Goal: Contribute content: Contribute content

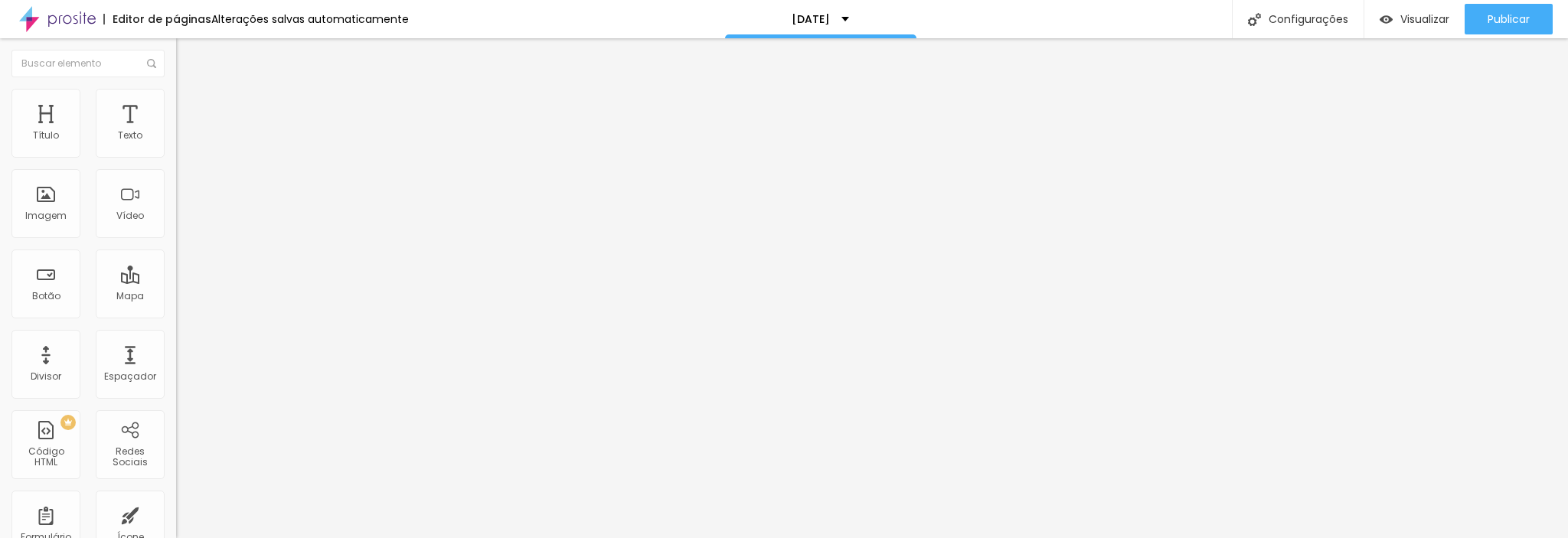
click at [190, 104] on font "Avançado" at bounding box center [214, 99] width 50 height 13
click at [176, 100] on li "Avançado" at bounding box center [264, 96] width 176 height 15
click at [176, 96] on img at bounding box center [182, 95] width 14 height 14
click at [187, 61] on img "button" at bounding box center [193, 55] width 12 height 12
click at [176, 95] on img at bounding box center [182, 95] width 14 height 14
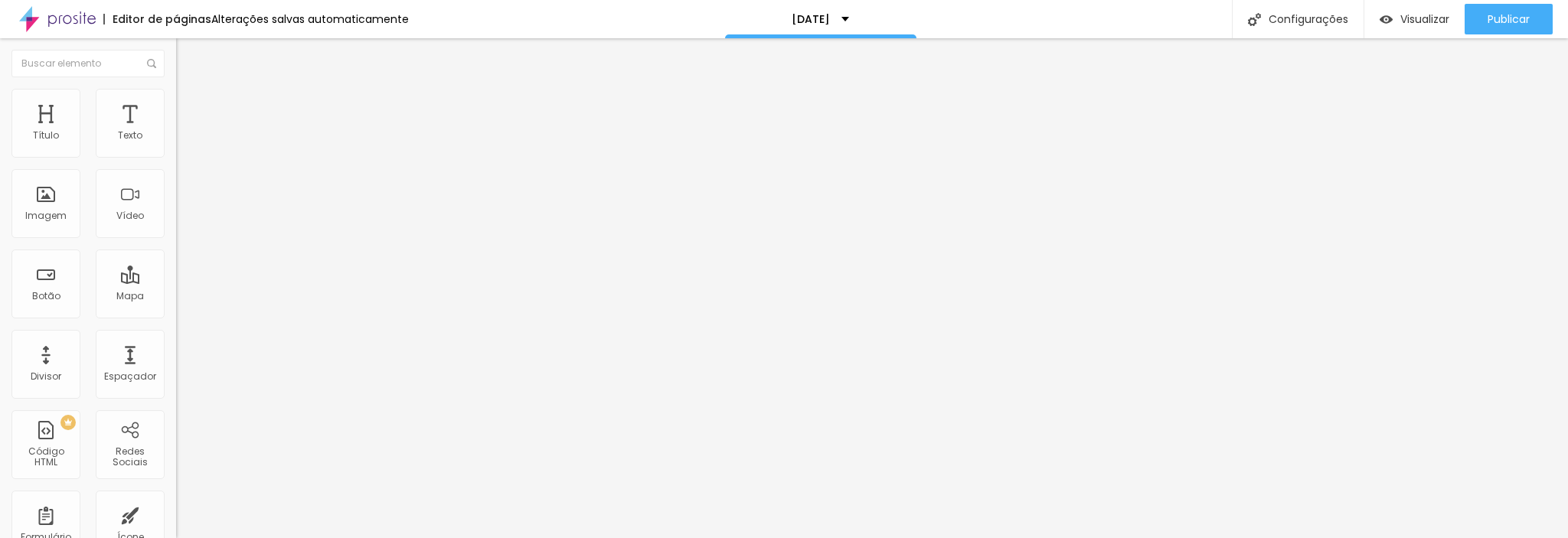
click at [190, 90] on font "Estilo" at bounding box center [202, 84] width 24 height 13
click at [187, 55] on img "button" at bounding box center [193, 55] width 12 height 12
click at [118, 133] on font "Texto" at bounding box center [130, 135] width 25 height 13
click at [122, 110] on div "Texto" at bounding box center [130, 123] width 69 height 69
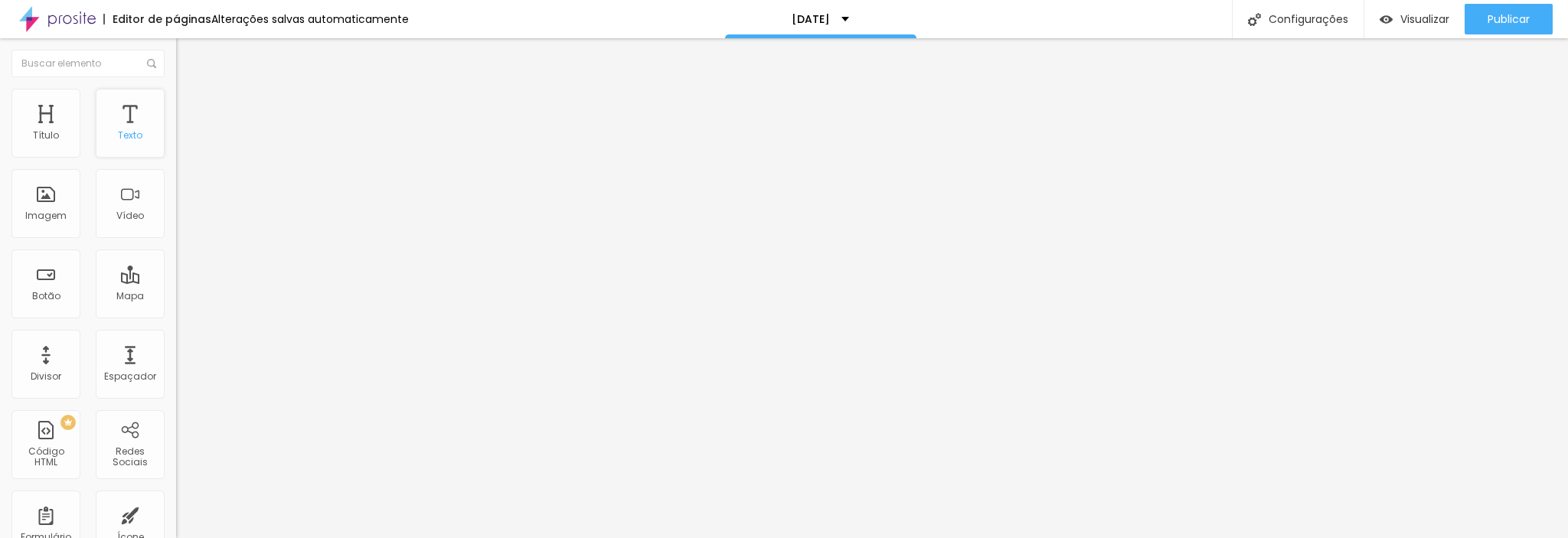
click at [124, 124] on div "Texto" at bounding box center [130, 123] width 69 height 69
click at [176, 101] on li "Avançado" at bounding box center [264, 96] width 176 height 15
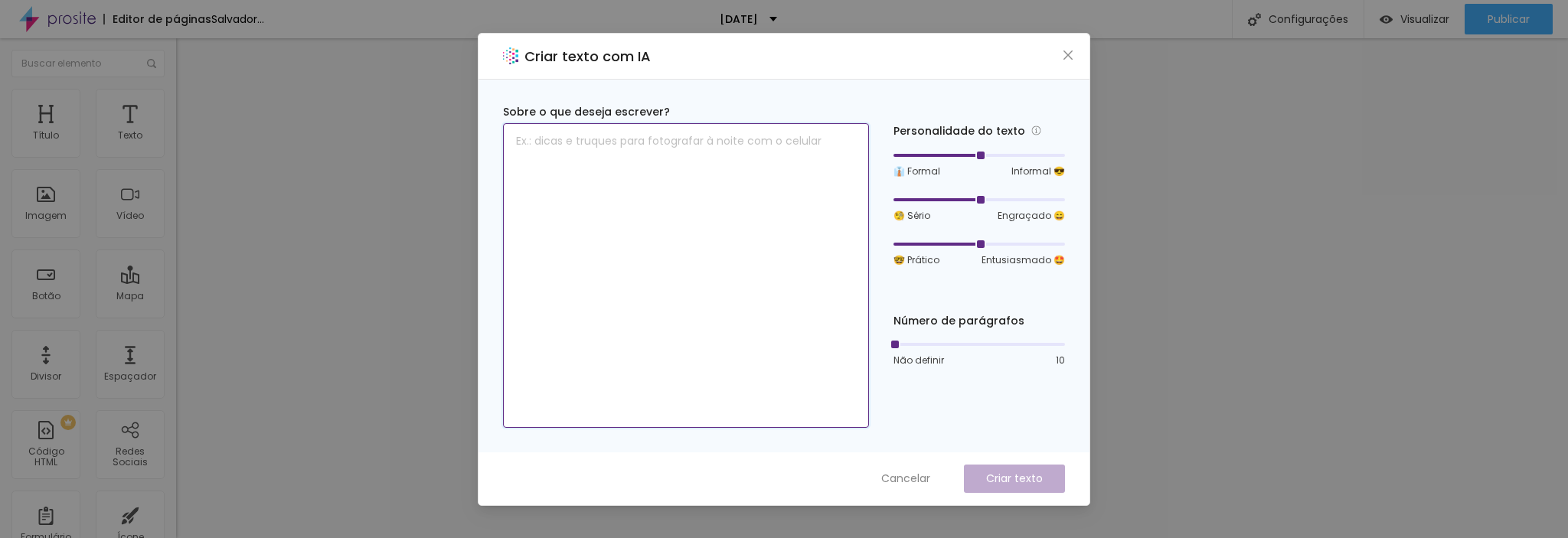
click at [646, 143] on textarea at bounding box center [685, 276] width 366 height 304
drag, startPoint x: 629, startPoint y: 143, endPoint x: 267, endPoint y: 134, distance: 362.1
click at [267, 134] on div "Criar texto com IA Sobre o que deseja escrever? ta Personalidade do texto 👔 For…" at bounding box center [784, 269] width 1568 height 538
paste textarea "| Qtd. de Fotos Impressas no Dia | Valor Unitário | | -------------------------…"
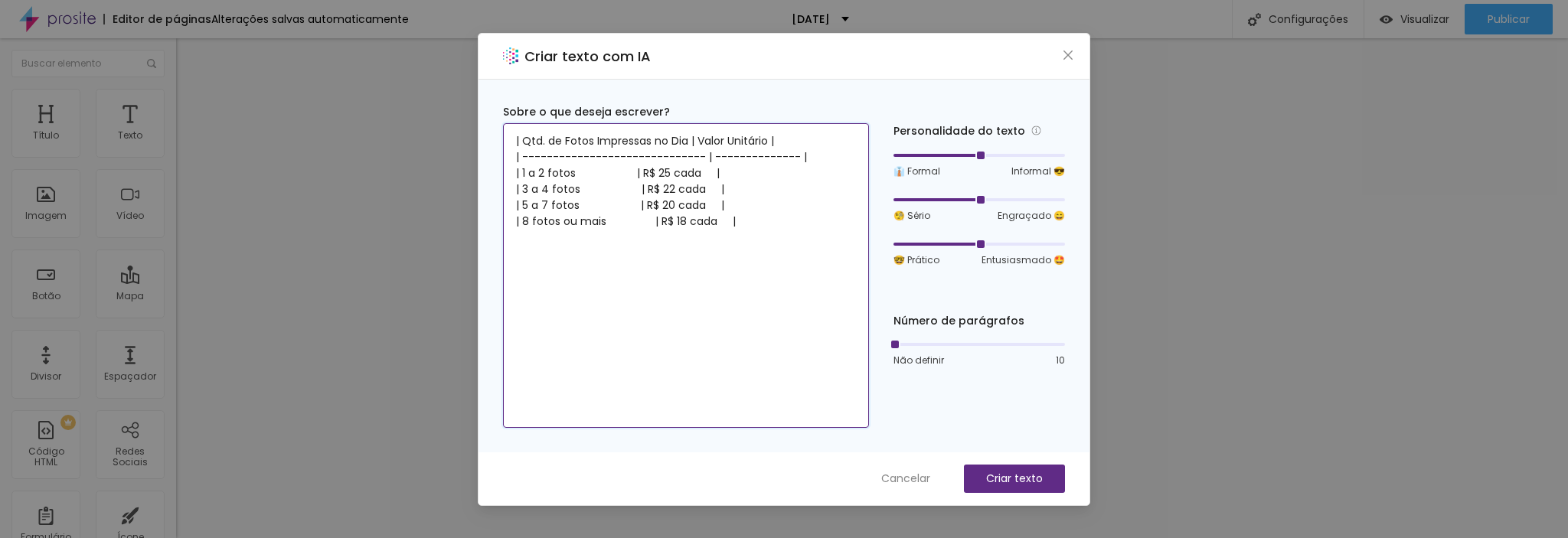
click at [515, 137] on textarea "| Qtd. de Fotos Impressas no Dia | Valor Unitário | | -------------------------…" at bounding box center [685, 276] width 366 height 304
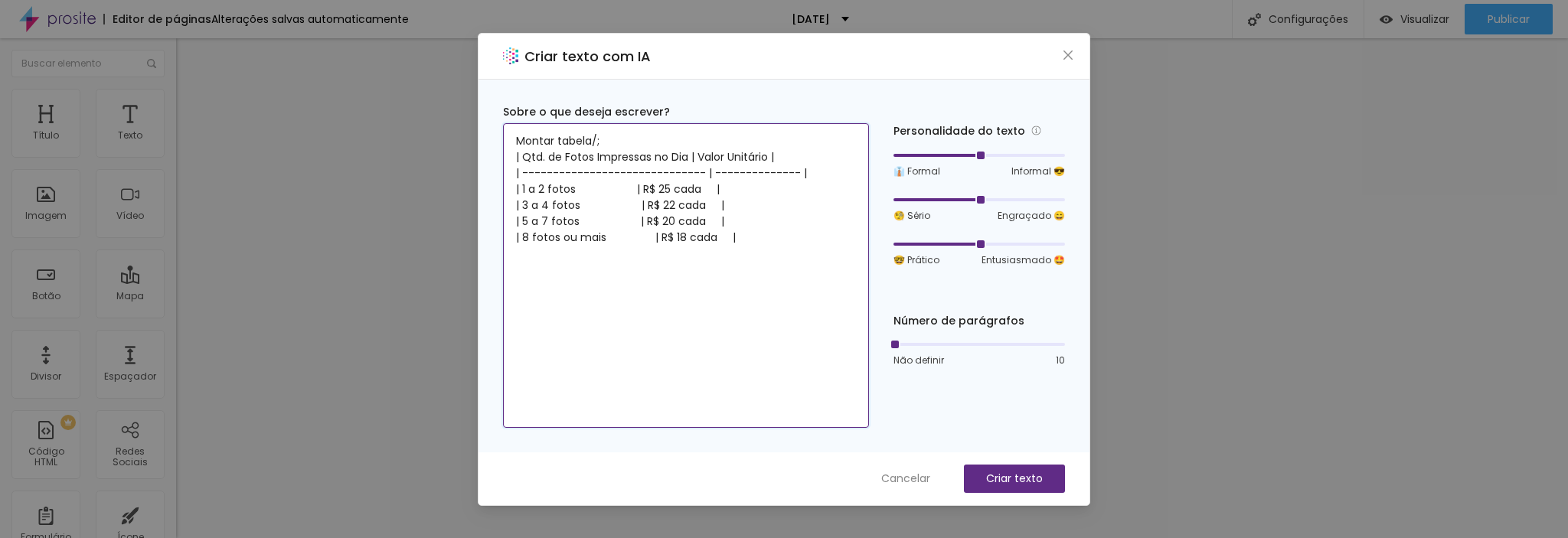
drag, startPoint x: 594, startPoint y: 140, endPoint x: 610, endPoint y: 140, distance: 16.0
click at [610, 140] on textarea "Montar tabela/; | Qtd. de Fotos Impressas no Dia | Valor Unitário | | ---------…" at bounding box center [685, 276] width 366 height 304
type textarea "Montar tabela: | Qtd. de Fotos Impressas no Dia | Valor Unitário | | ----------…"
click at [1011, 481] on font "Criar texto" at bounding box center [1013, 478] width 57 height 15
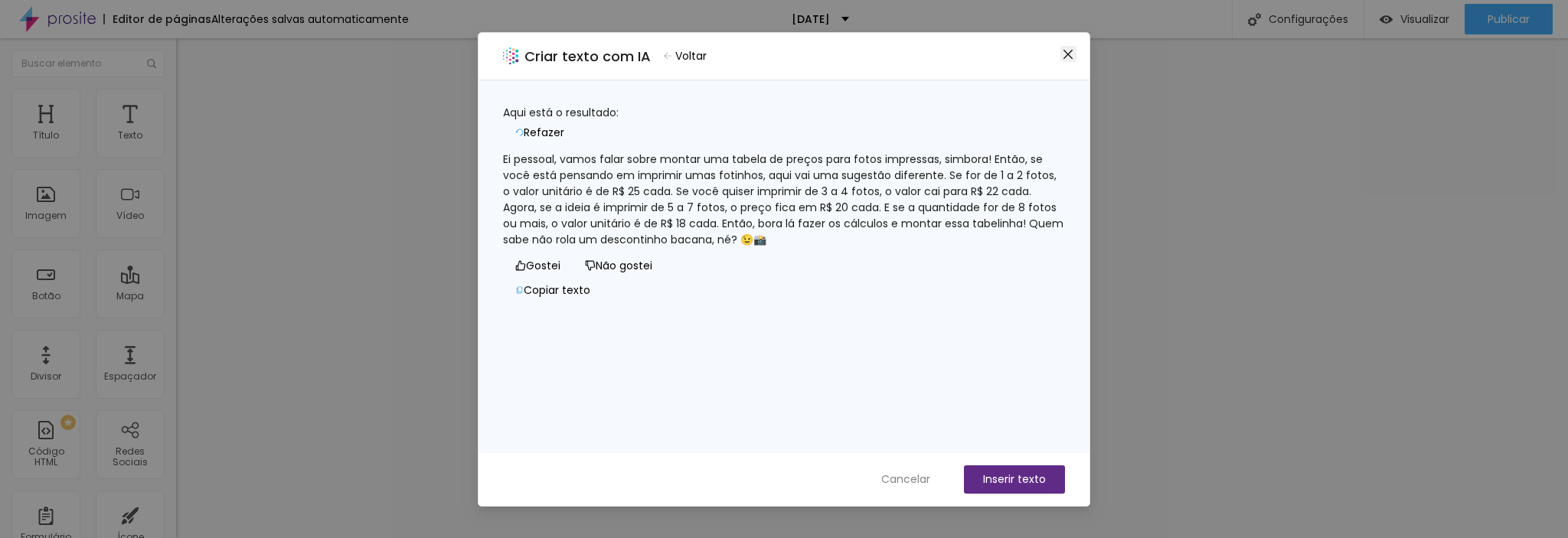
click at [1074, 61] on span "Fechar" at bounding box center [1068, 54] width 16 height 12
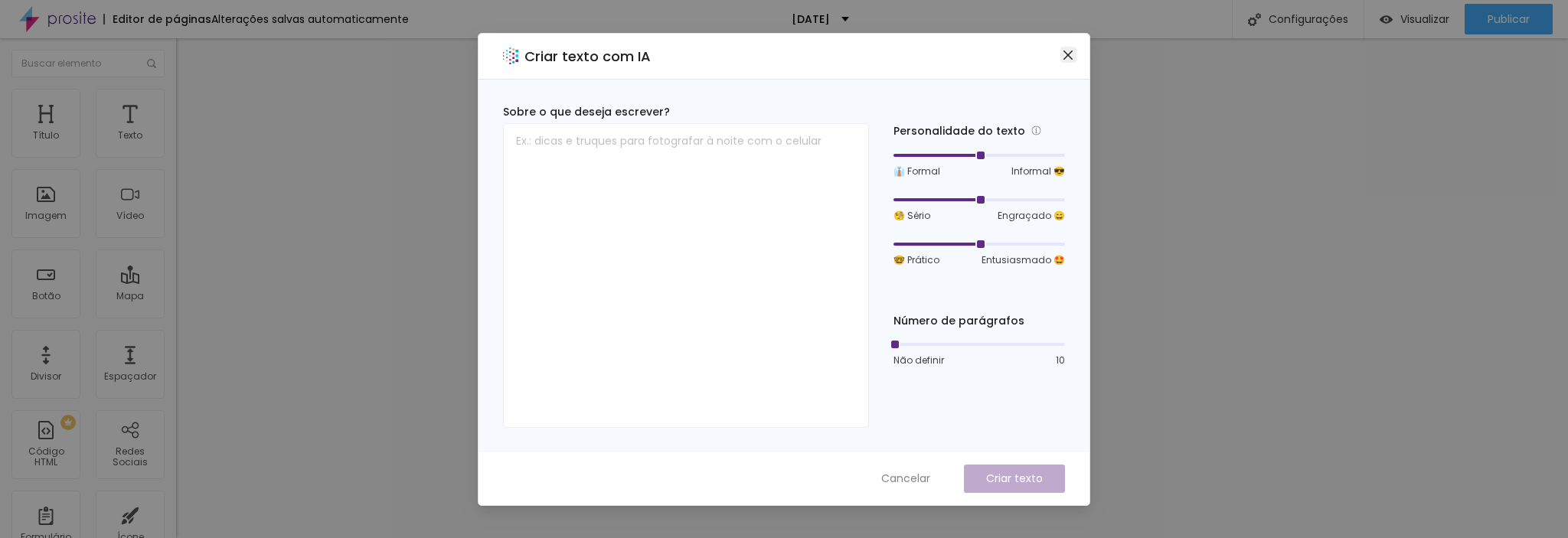
click at [1064, 57] on icon "fechar" at bounding box center [1068, 54] width 10 height 10
click at [1064, 54] on icon "fechar" at bounding box center [1067, 54] width 12 height 12
click at [1067, 55] on icon "fechar" at bounding box center [1068, 54] width 10 height 10
click at [1063, 57] on icon "fechar" at bounding box center [1067, 54] width 12 height 12
click at [1056, 48] on div "Criar texto com IA" at bounding box center [783, 57] width 611 height 46
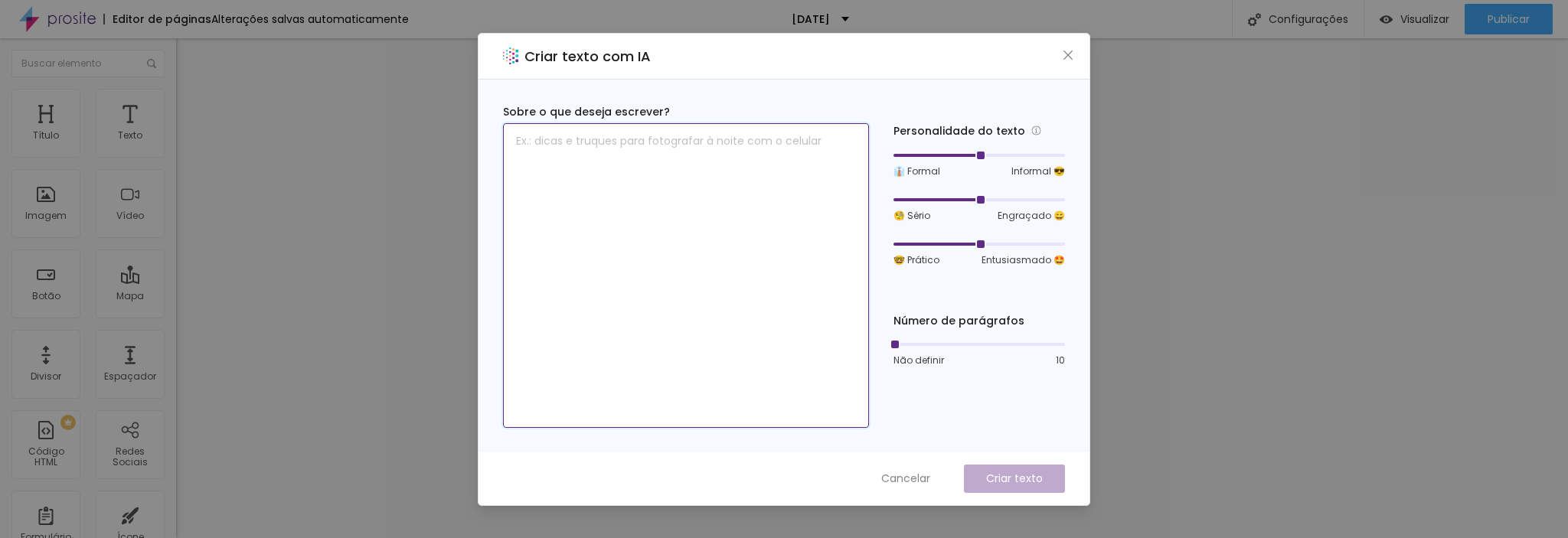
click at [574, 140] on textarea at bounding box center [685, 276] width 366 height 304
click at [1072, 56] on icon "fechar" at bounding box center [1067, 54] width 12 height 12
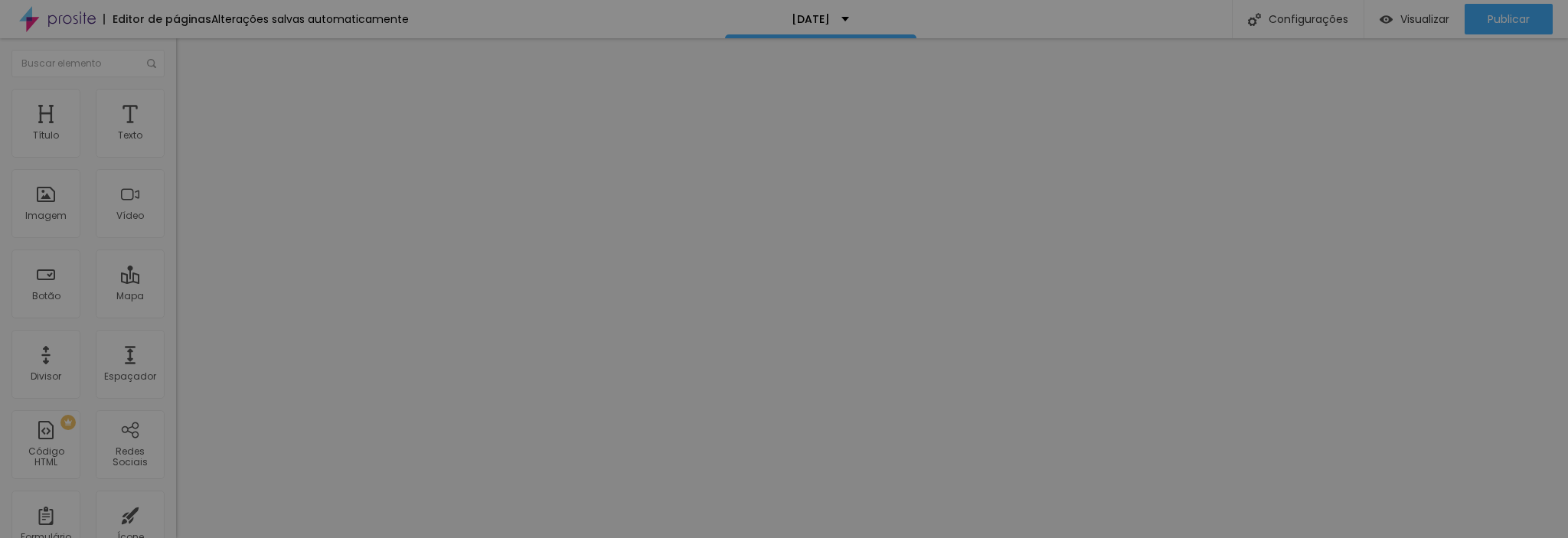
click at [760, 255] on textarea at bounding box center [685, 276] width 366 height 304
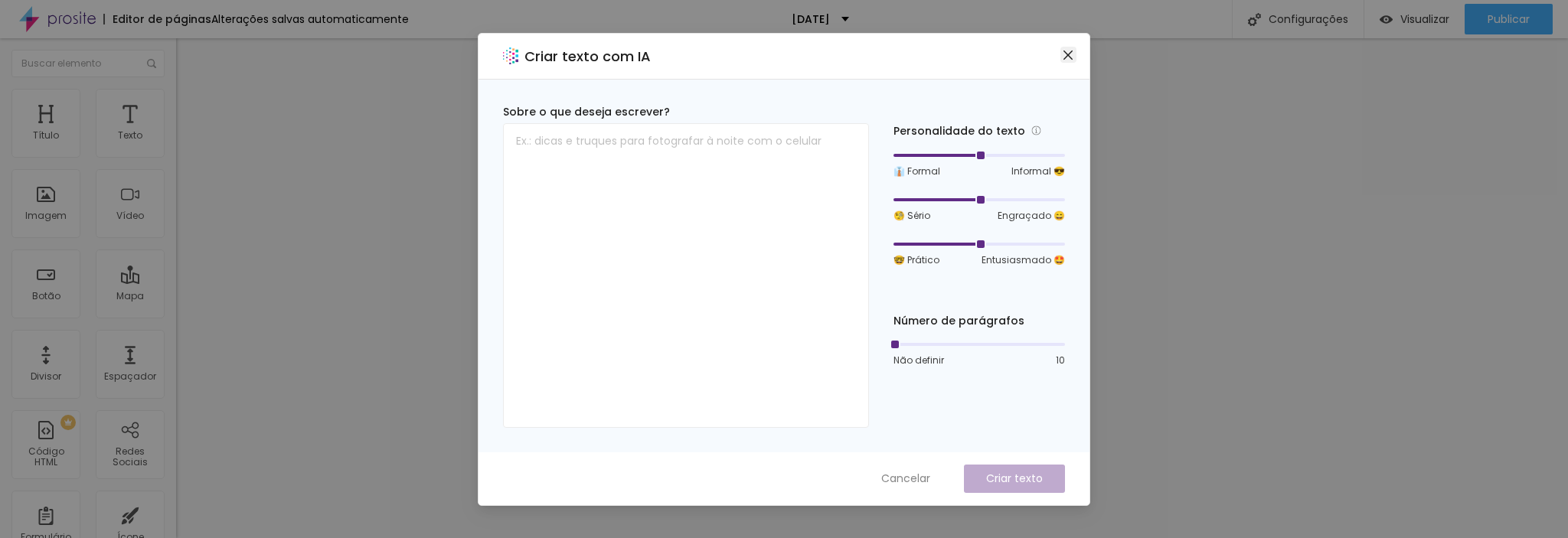
click at [1075, 54] on span "Fechar" at bounding box center [1068, 54] width 16 height 12
click at [762, 256] on textarea at bounding box center [685, 276] width 366 height 304
click at [1060, 54] on span "Fechar" at bounding box center [1068, 54] width 16 height 12
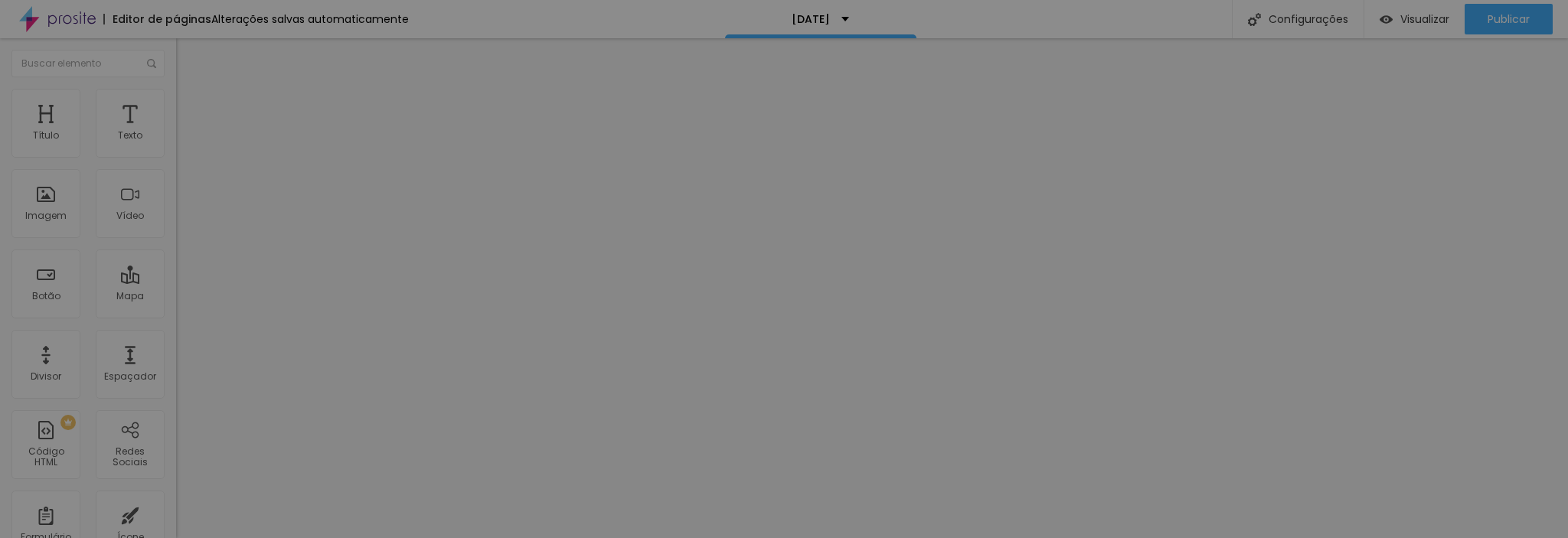
click at [923, 254] on div "🤓 Prático Entusiasmado 🤩" at bounding box center [978, 253] width 171 height 29
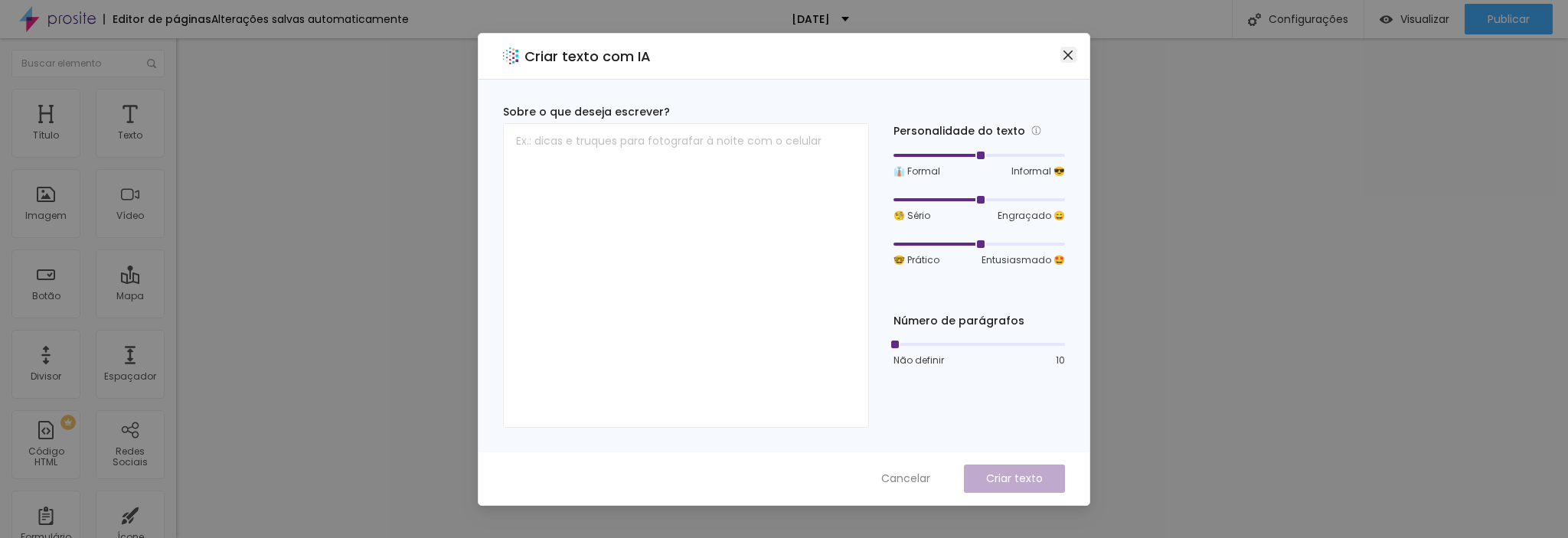
click at [1067, 53] on icon "fechar" at bounding box center [1068, 54] width 10 height 10
click at [1066, 49] on icon "fechar" at bounding box center [1067, 54] width 12 height 12
click at [1061, 59] on span "Fechar" at bounding box center [1068, 54] width 16 height 12
click at [927, 261] on font "🤓 Prático" at bounding box center [916, 260] width 46 height 13
click at [1063, 58] on icon "fechar" at bounding box center [1068, 54] width 10 height 10
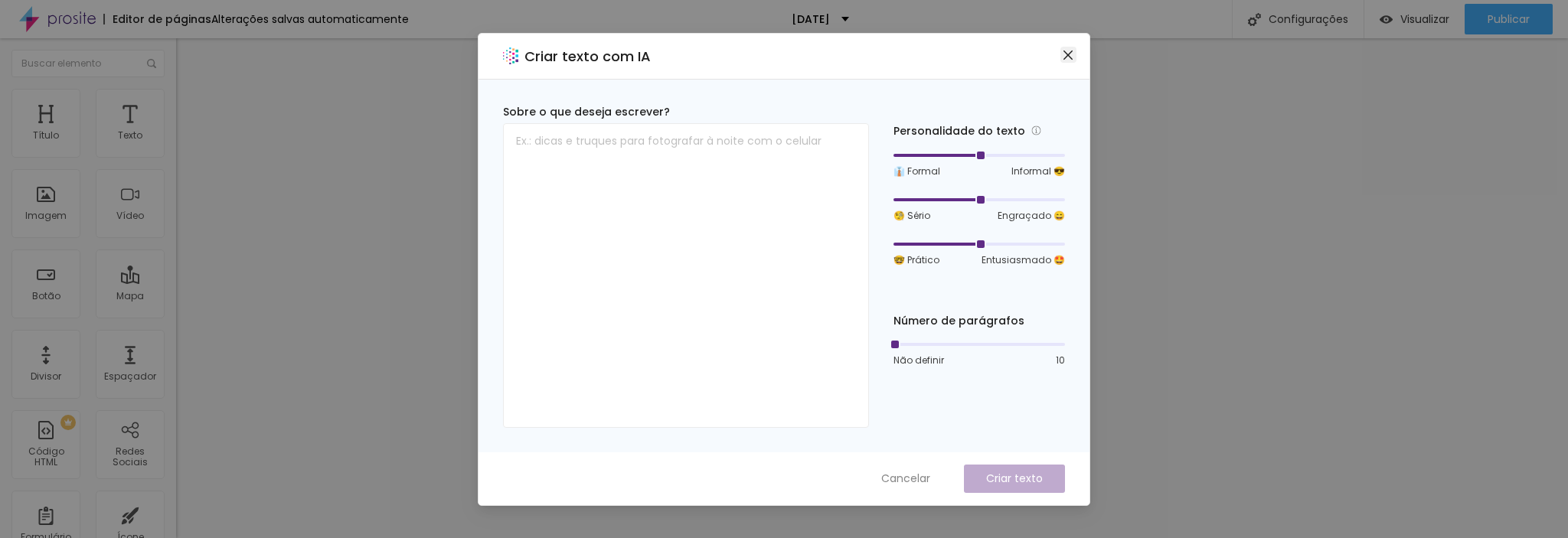
click at [1060, 61] on button "Fechar" at bounding box center [1068, 55] width 16 height 16
click at [1063, 55] on icon "fechar" at bounding box center [1067, 54] width 12 height 12
click at [1064, 55] on icon "fechar" at bounding box center [1067, 54] width 12 height 12
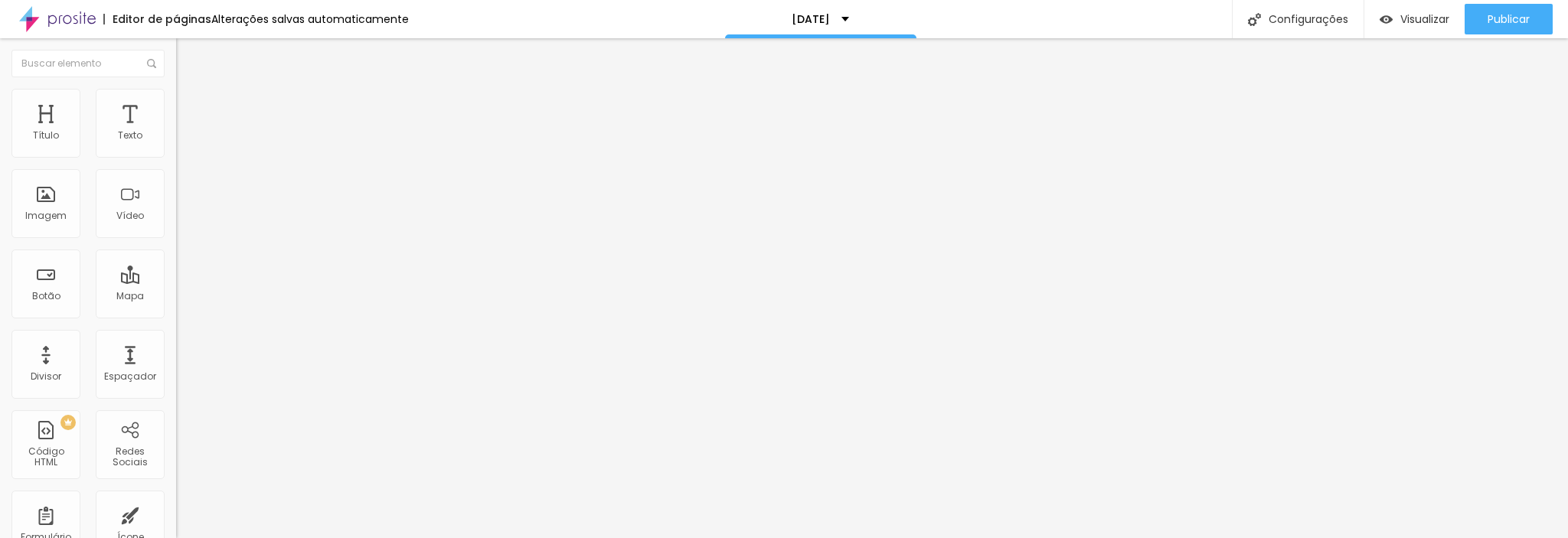
click at [187, 53] on img "button" at bounding box center [193, 55] width 12 height 12
click at [187, 52] on img "button" at bounding box center [193, 55] width 12 height 12
click at [190, 104] on font "Avançado" at bounding box center [214, 99] width 50 height 13
click at [187, 56] on img "button" at bounding box center [193, 55] width 12 height 12
click at [187, 59] on img "button" at bounding box center [193, 55] width 12 height 12
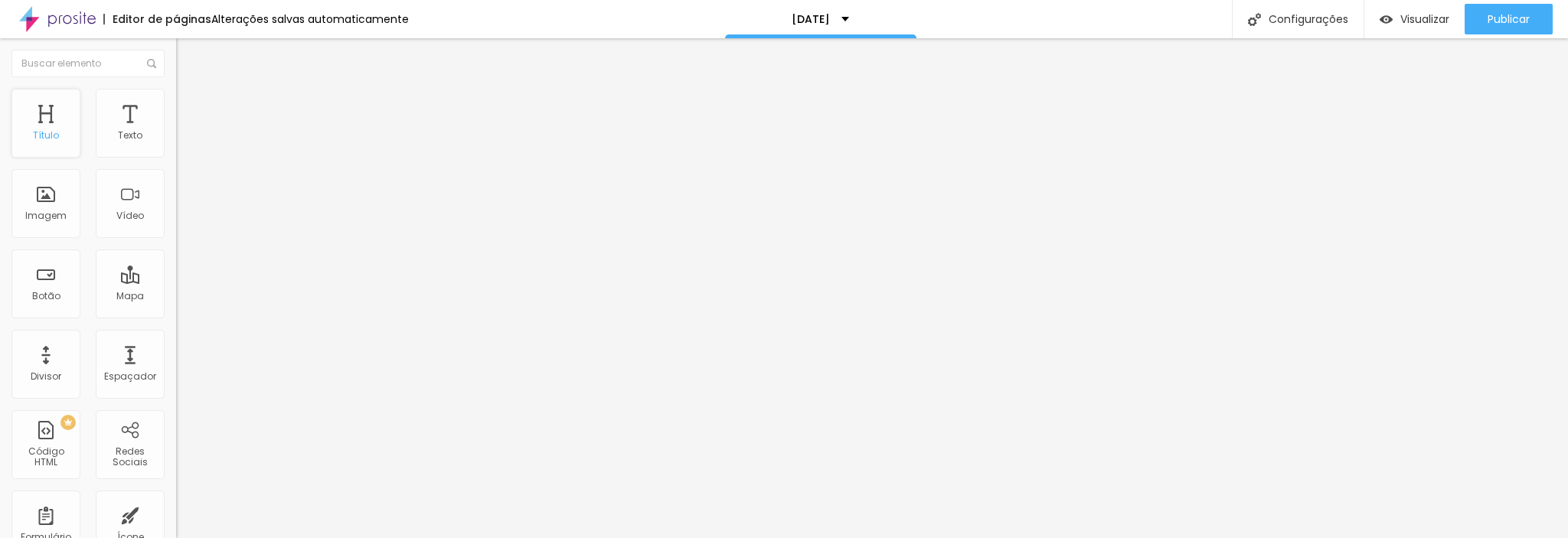
click at [42, 119] on div "Título" at bounding box center [45, 123] width 69 height 69
click at [176, 176] on font "Título 5" at bounding box center [193, 170] width 34 height 13
click at [176, 190] on font "Título 6" at bounding box center [190, 185] width 29 height 11
click at [187, 60] on img "button" at bounding box center [193, 55] width 12 height 12
click at [187, 61] on img "button" at bounding box center [193, 55] width 12 height 12
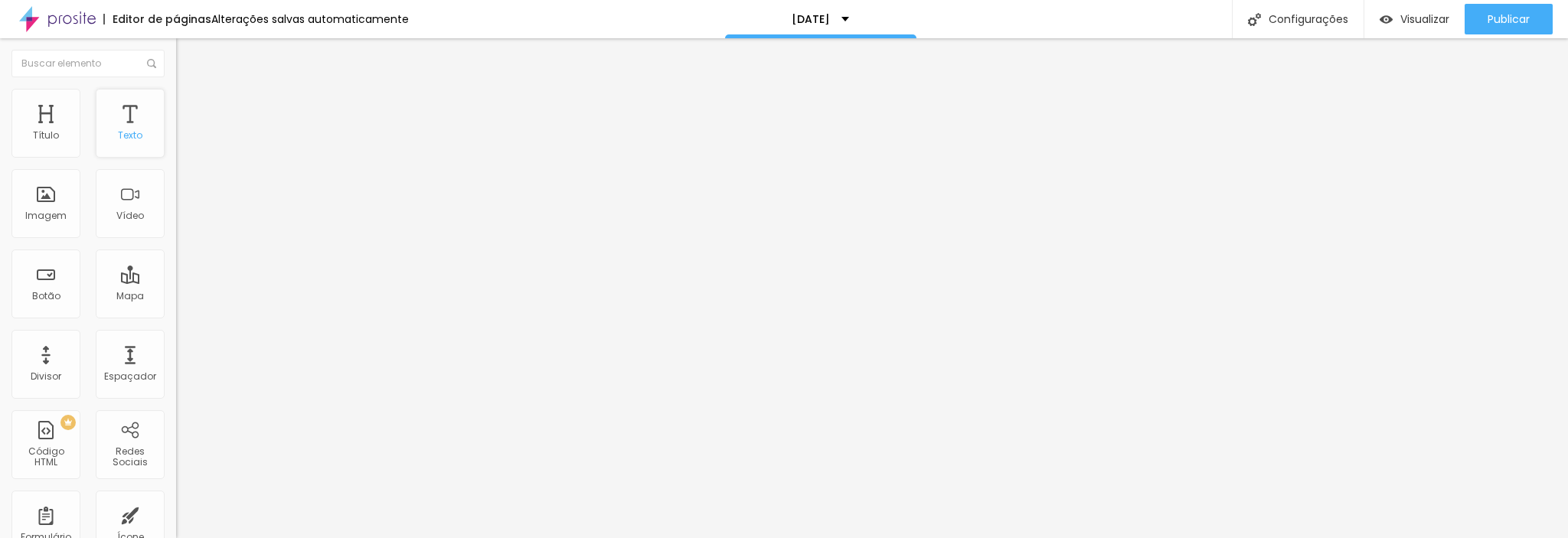
click at [119, 124] on div "Texto" at bounding box center [130, 123] width 69 height 69
click at [187, 59] on img "button" at bounding box center [193, 55] width 12 height 12
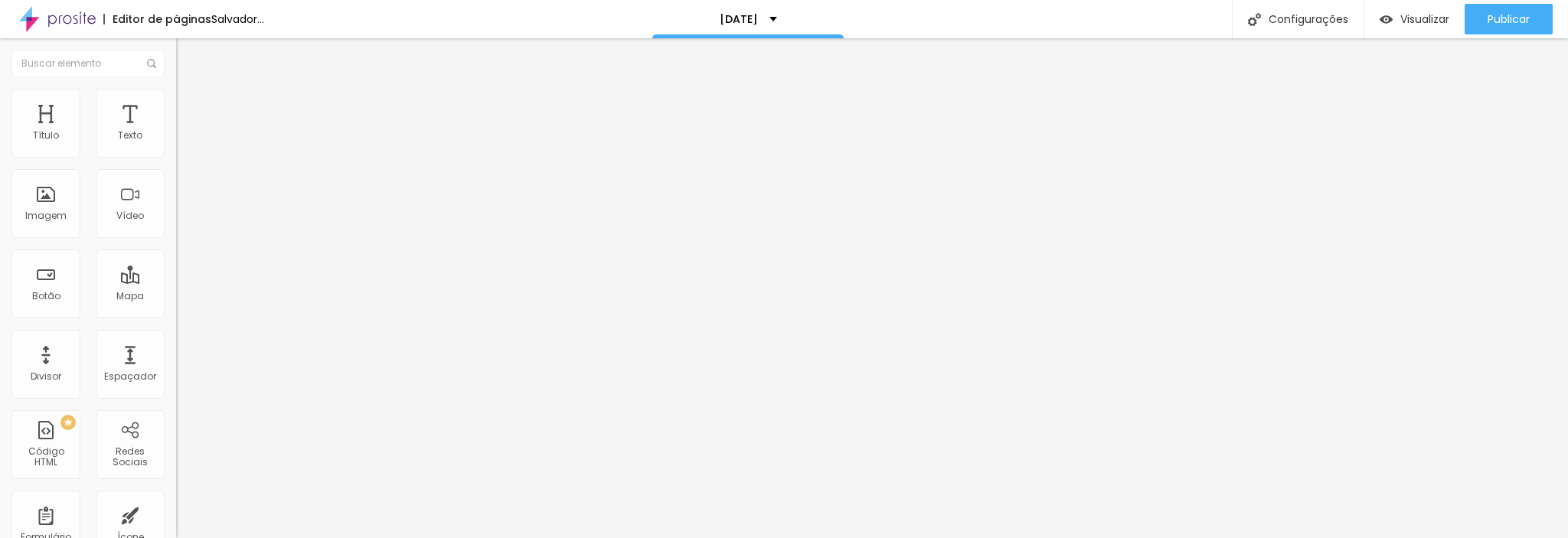
click at [187, 54] on img "button" at bounding box center [193, 55] width 12 height 12
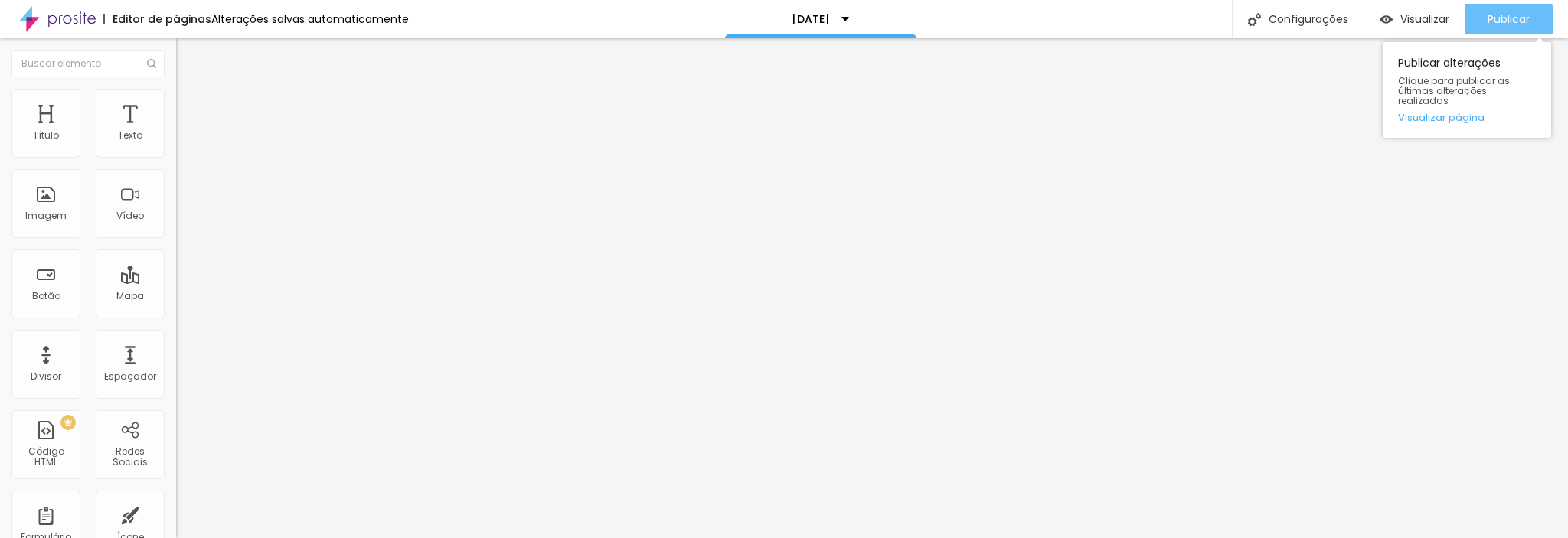
click at [1483, 21] on button "Publicar" at bounding box center [1508, 19] width 88 height 30
click at [1522, 22] on font "Publicar" at bounding box center [1508, 18] width 42 height 15
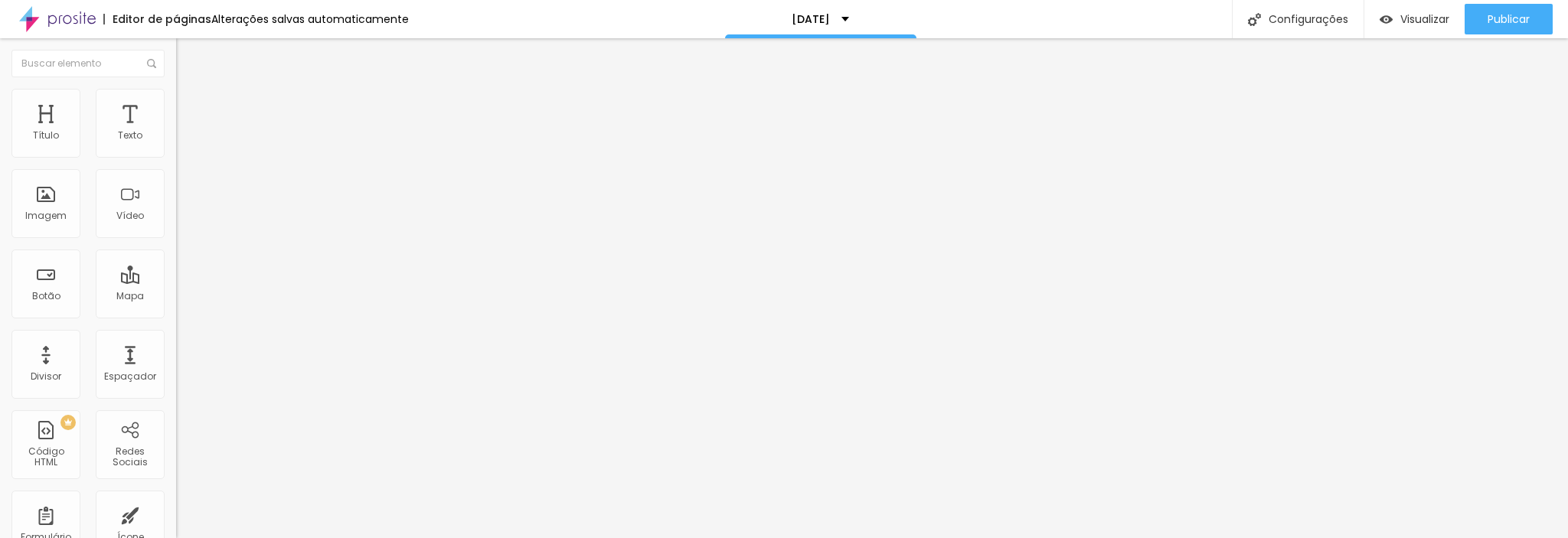
click at [187, 55] on img "button" at bounding box center [193, 55] width 12 height 12
click at [187, 57] on img "button" at bounding box center [193, 55] width 12 height 12
click at [189, 132] on font "Título 1" at bounding box center [214, 120] width 51 height 22
click at [176, 100] on li "Avançado" at bounding box center [264, 96] width 176 height 15
type input "20"
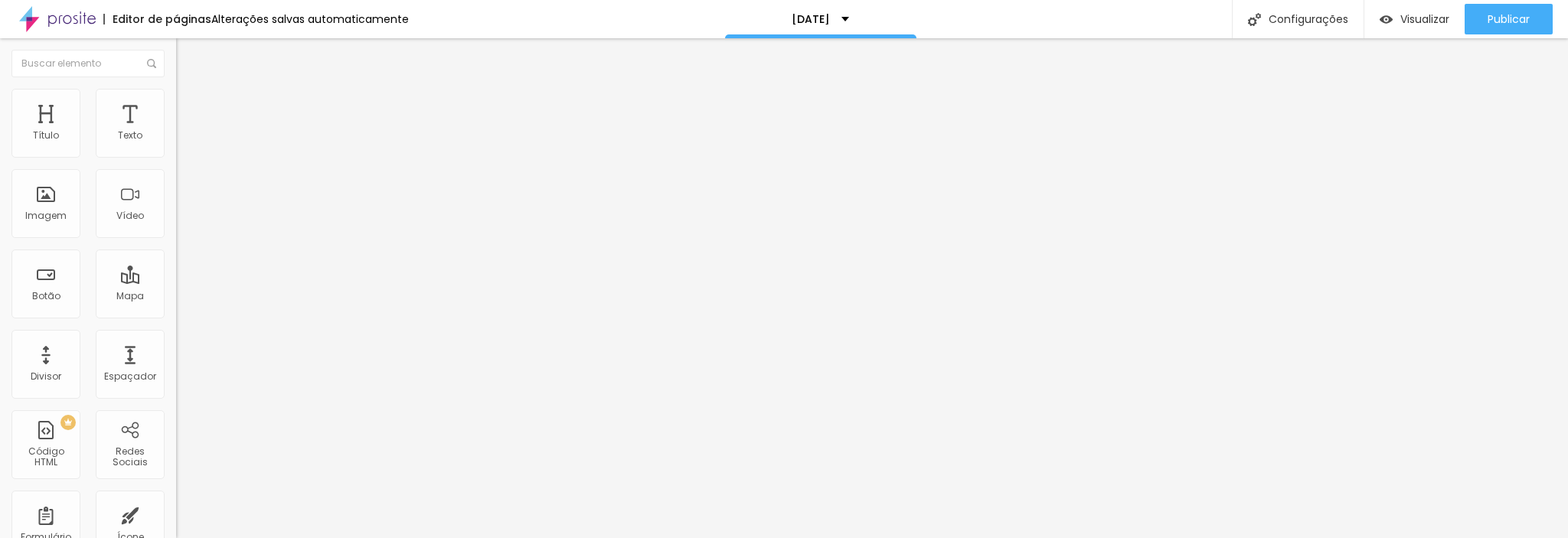
type input "20"
type input "22"
type input "24"
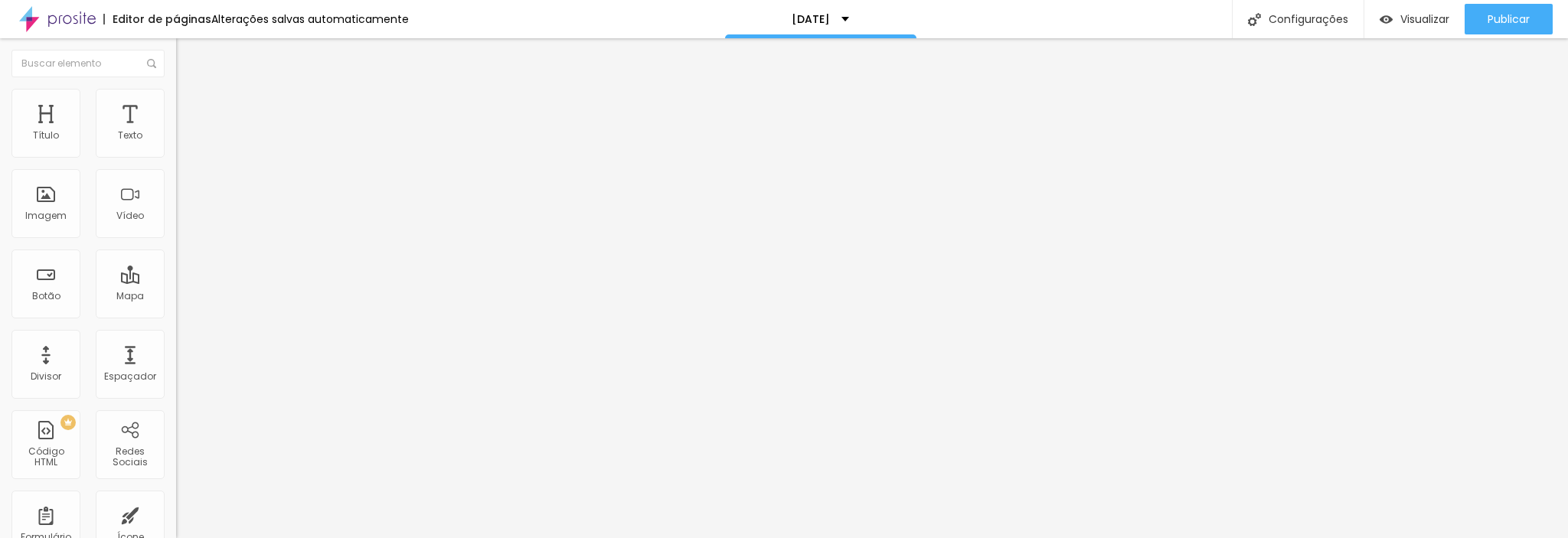
type input "28"
type input "15"
type input "11"
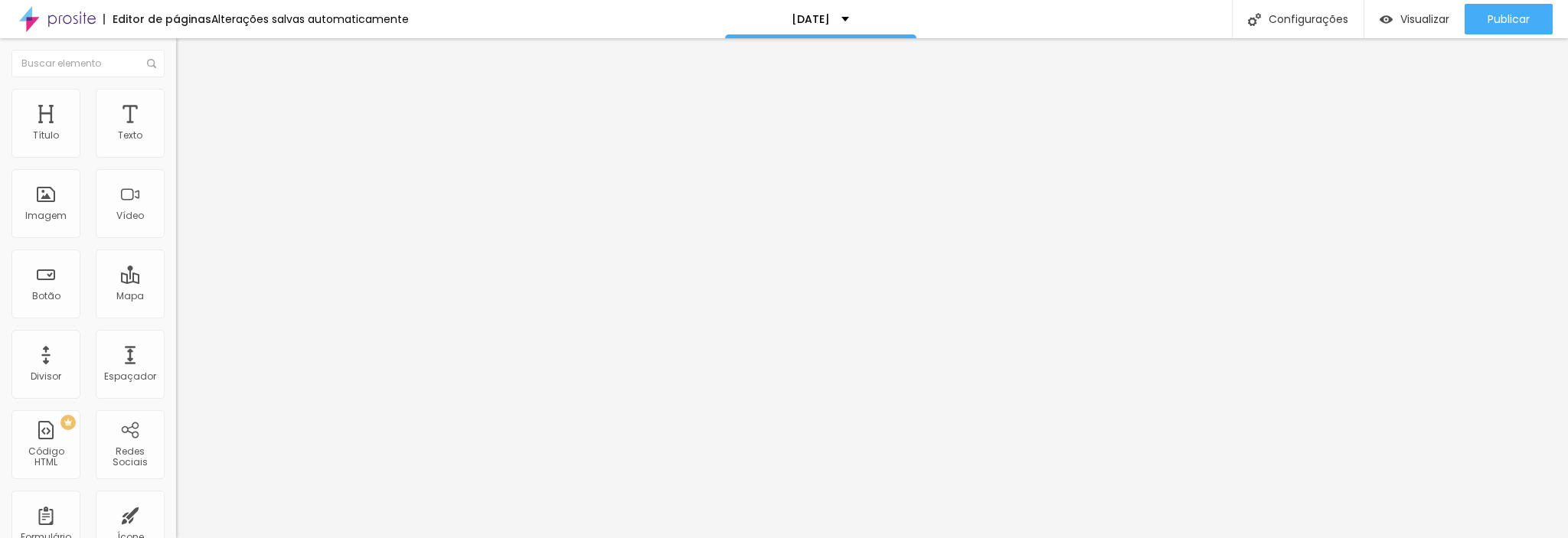
type input "11"
click at [176, 282] on input "range" at bounding box center [225, 288] width 99 height 12
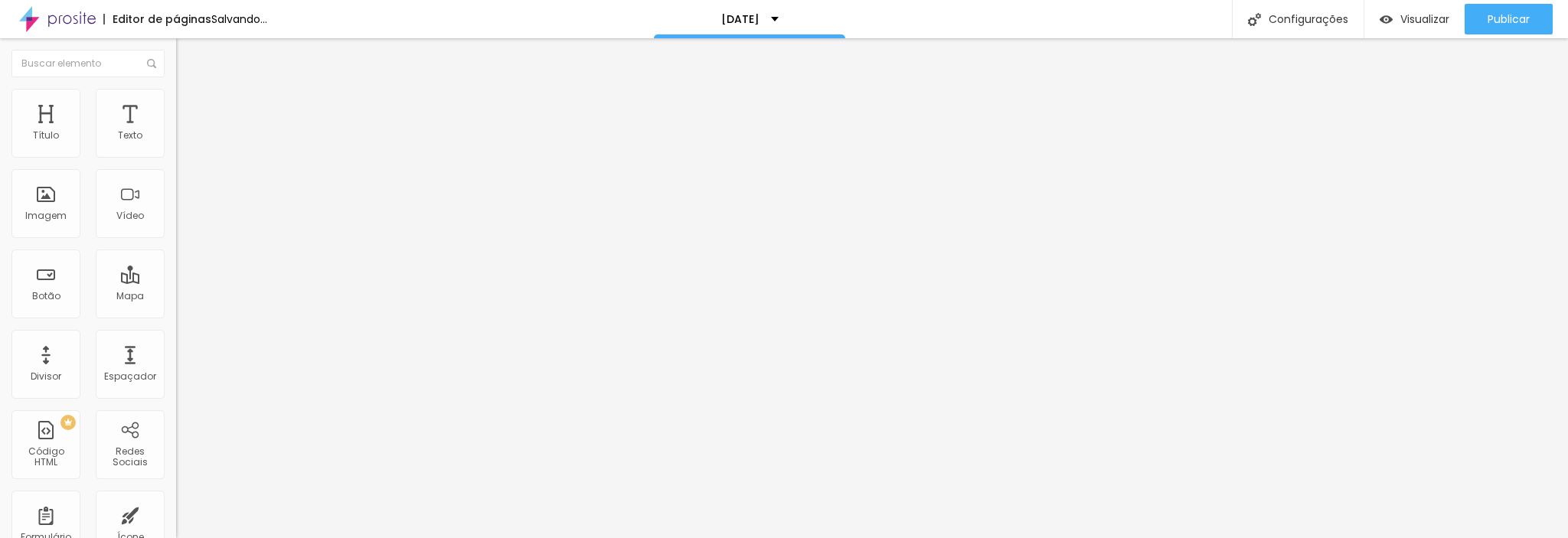
type input "19"
type input "26"
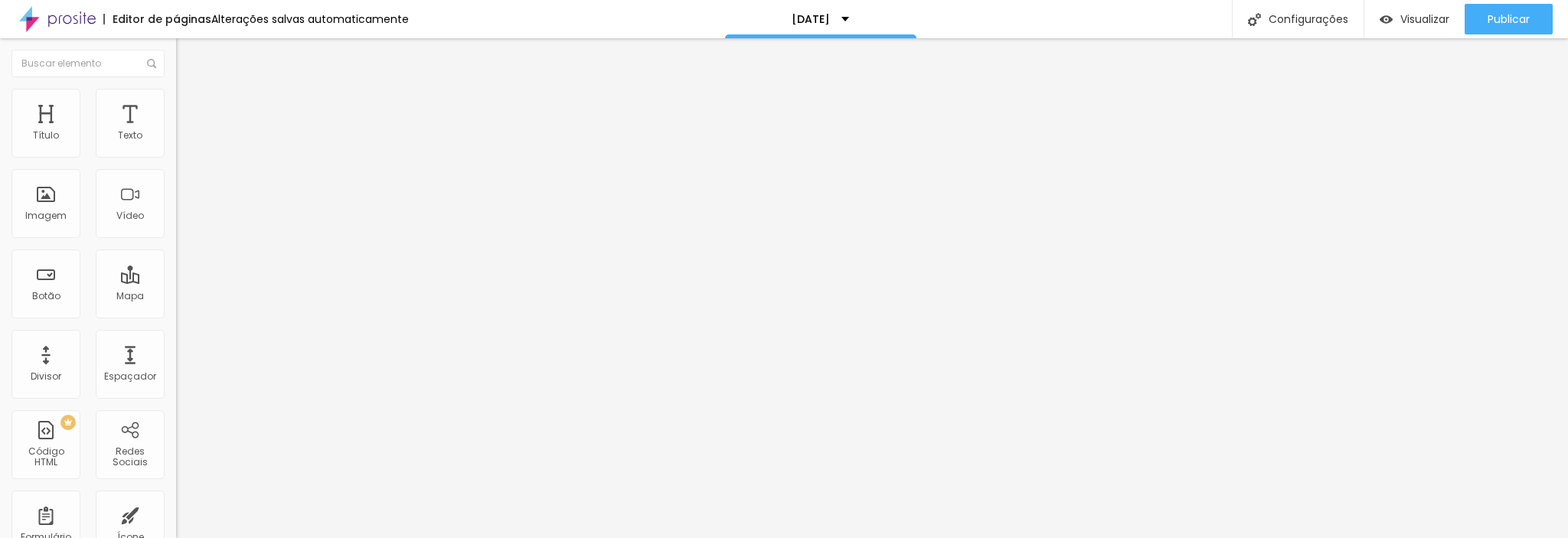
drag, startPoint x: 37, startPoint y: 180, endPoint x: 57, endPoint y: 180, distance: 20.0
type input "26"
click at [176, 498] on input "range" at bounding box center [225, 504] width 99 height 12
click at [176, 88] on img at bounding box center [182, 80] width 14 height 14
click at [190, 106] on font "Avançado" at bounding box center [214, 99] width 50 height 13
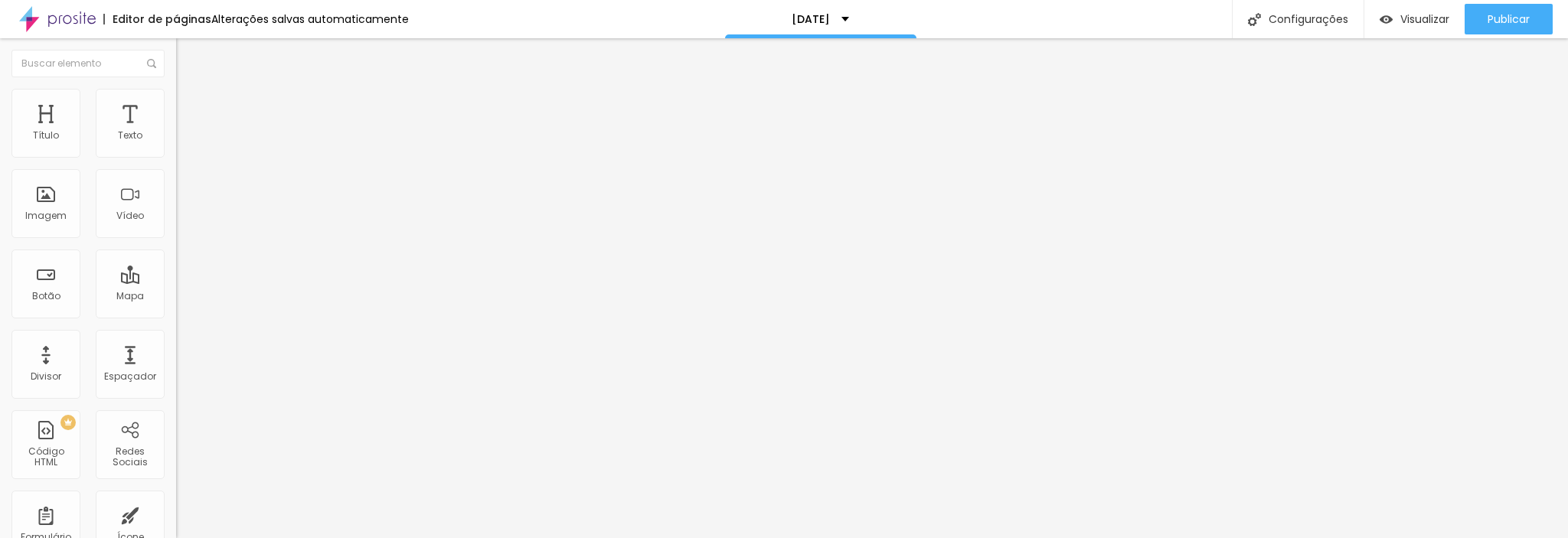
scroll to position [38, 0]
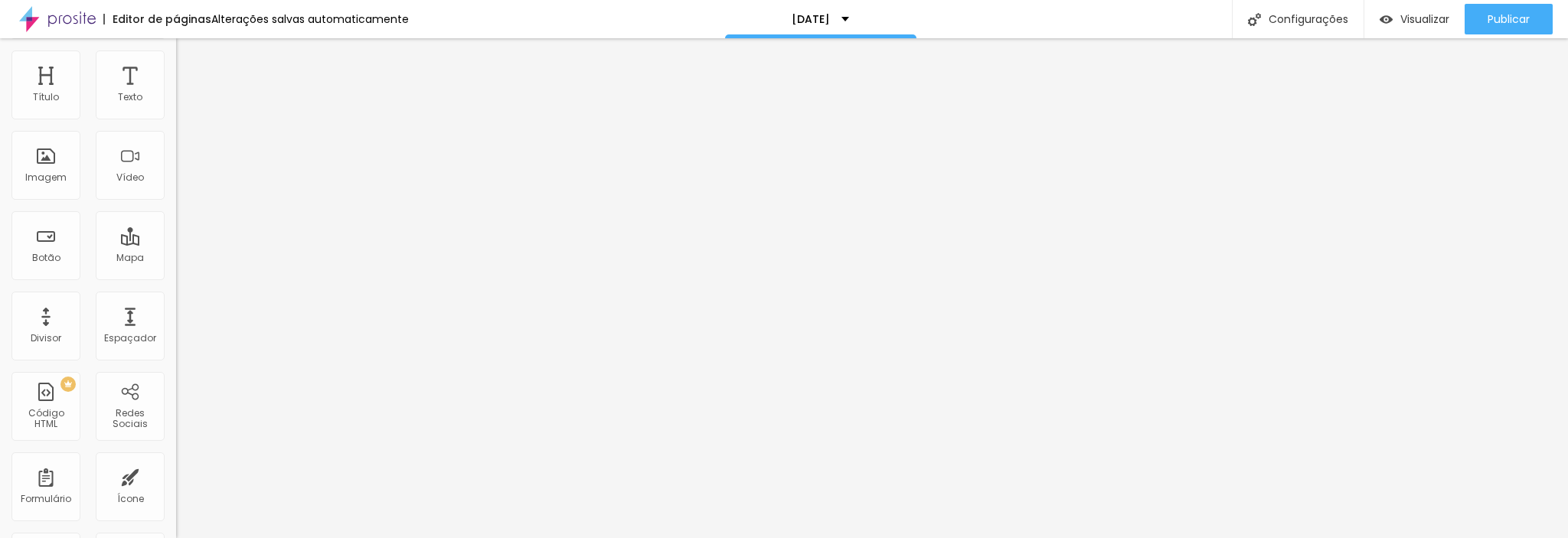
click at [176, 61] on li "Avançado" at bounding box center [264, 57] width 176 height 15
drag, startPoint x: 164, startPoint y: 218, endPoint x: 154, endPoint y: 104, distance: 114.4
click at [176, 104] on div "11 Espaço de cima 26 Espaço de baixo ID HTML Classes Html Visível nos dispositi…" at bounding box center [264, 388] width 176 height 644
click at [176, 50] on li "Estilo" at bounding box center [264, 42] width 176 height 15
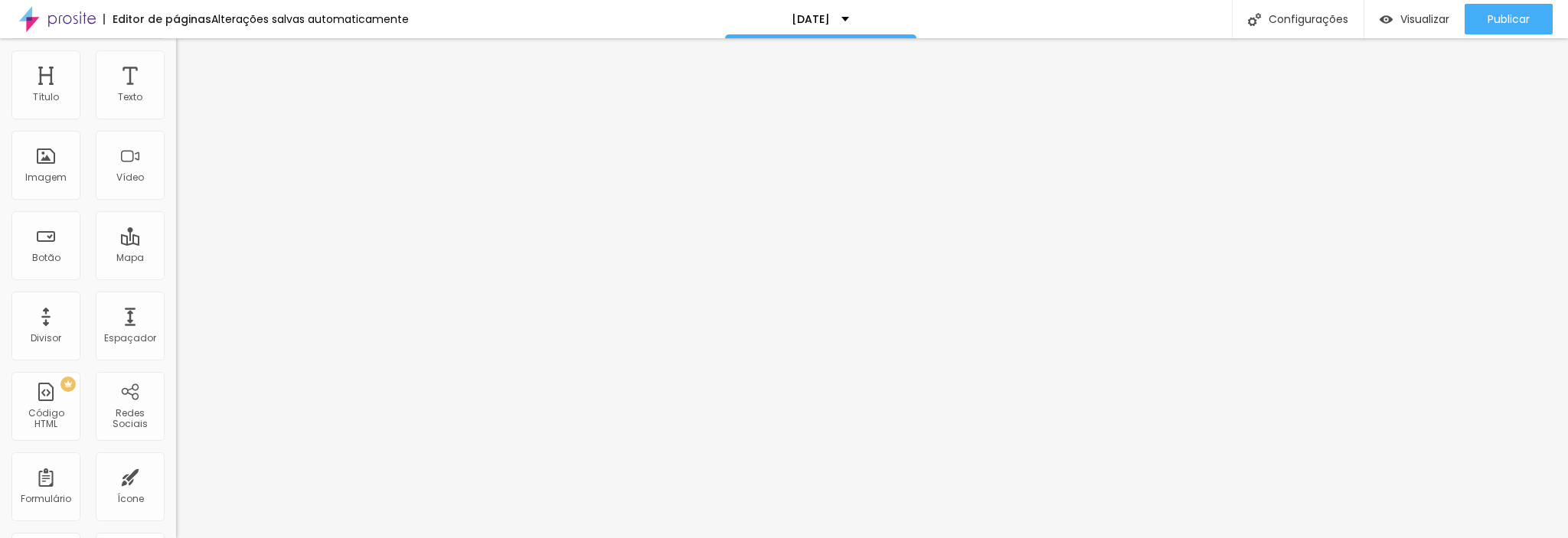
scroll to position [0, 0]
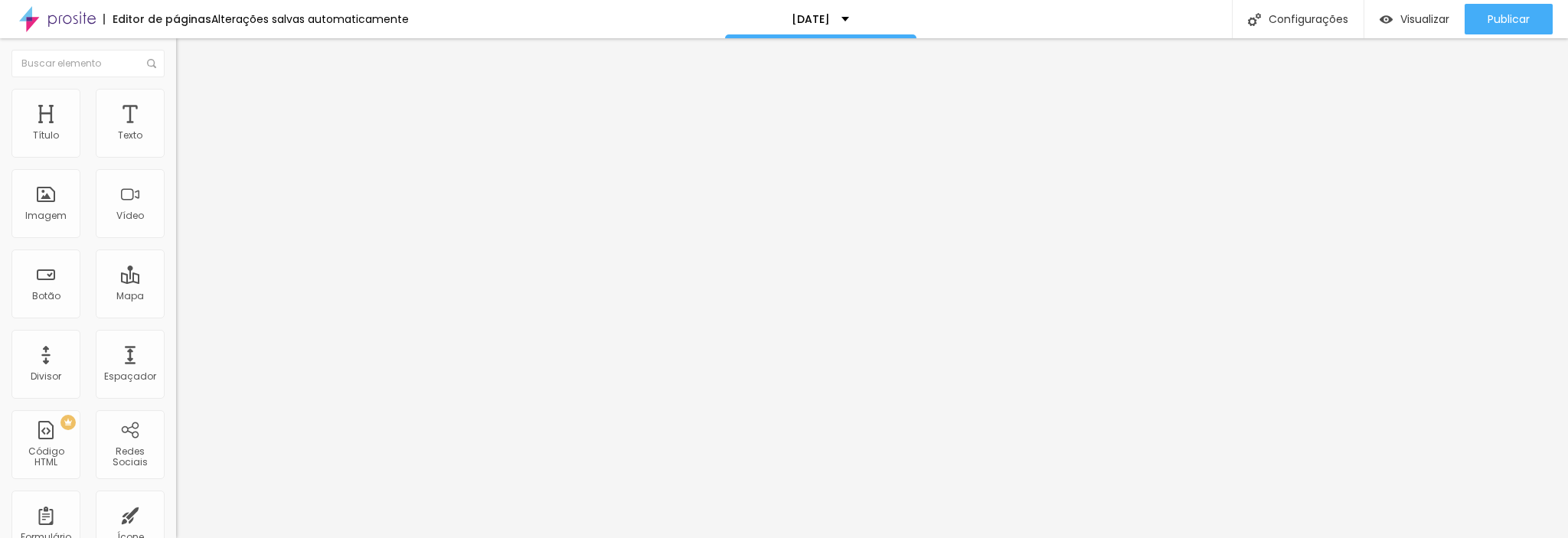
click at [187, 57] on img "button" at bounding box center [193, 55] width 12 height 12
click at [176, 145] on font "Título 2" at bounding box center [201, 135] width 50 height 19
click at [176, 178] on font "Título 5" at bounding box center [193, 171] width 34 height 13
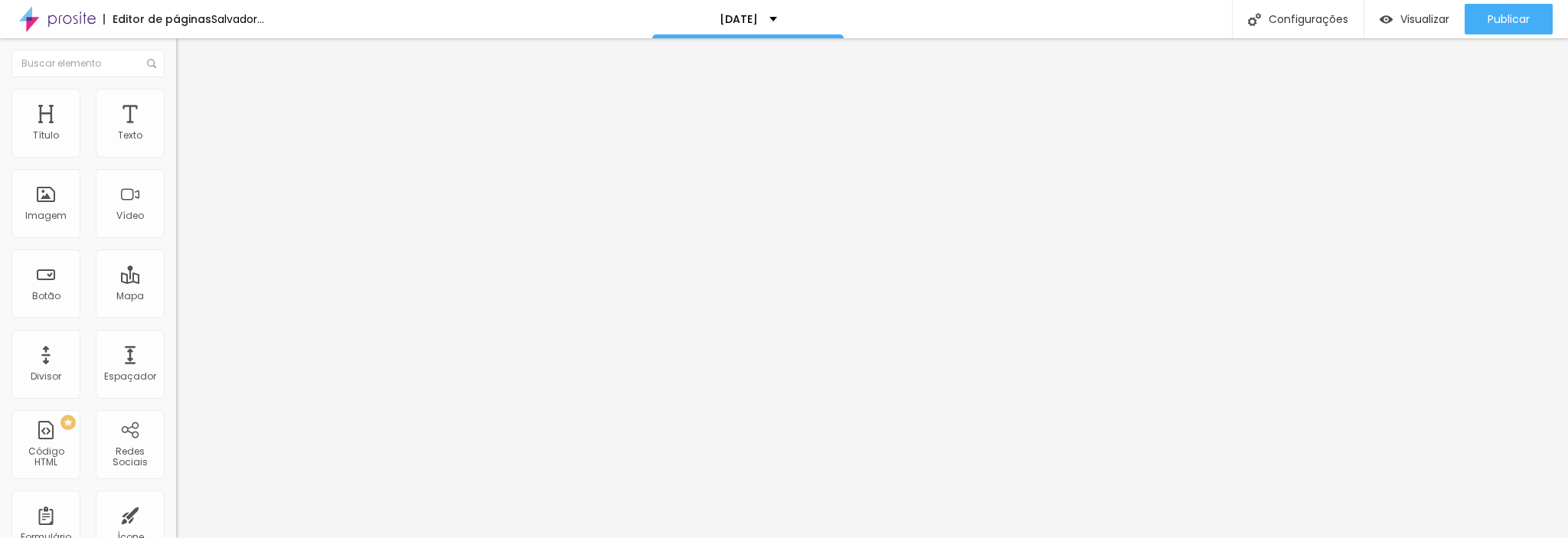
click at [176, 132] on font "Título 1" at bounding box center [202, 120] width 51 height 22
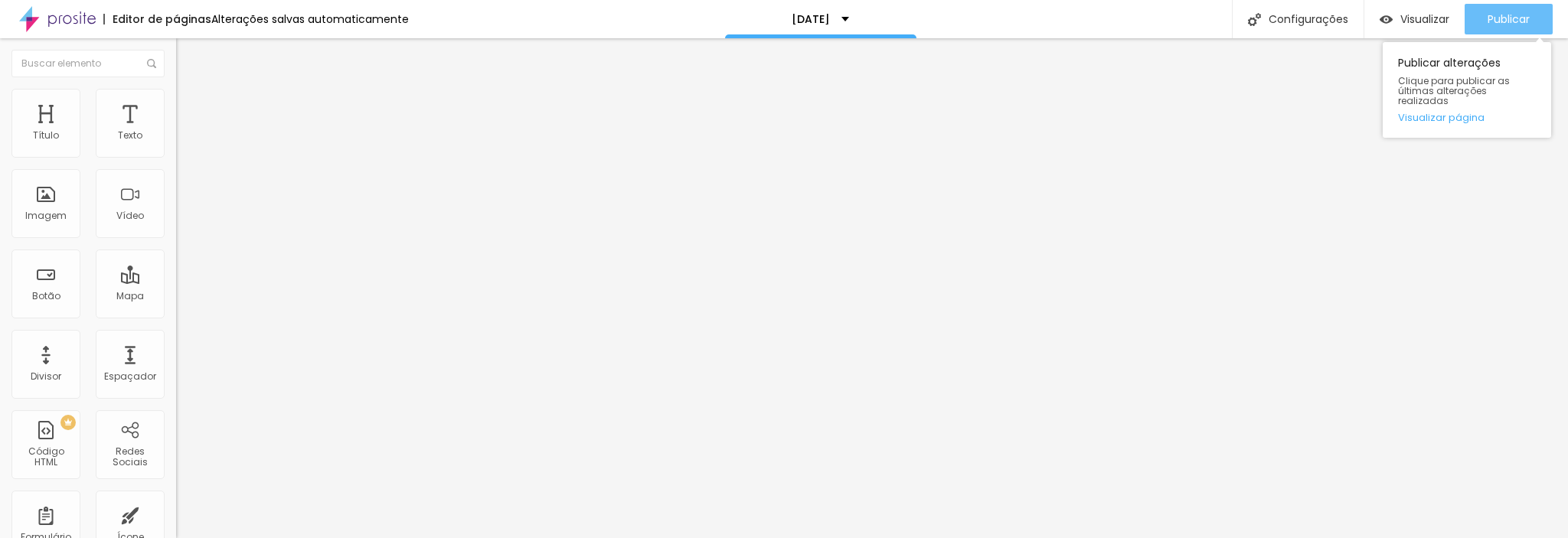
click at [1510, 6] on div "Publicar" at bounding box center [1508, 19] width 42 height 30
click at [1527, 10] on div "Publicar" at bounding box center [1508, 19] width 42 height 30
